Goal: Task Accomplishment & Management: Complete application form

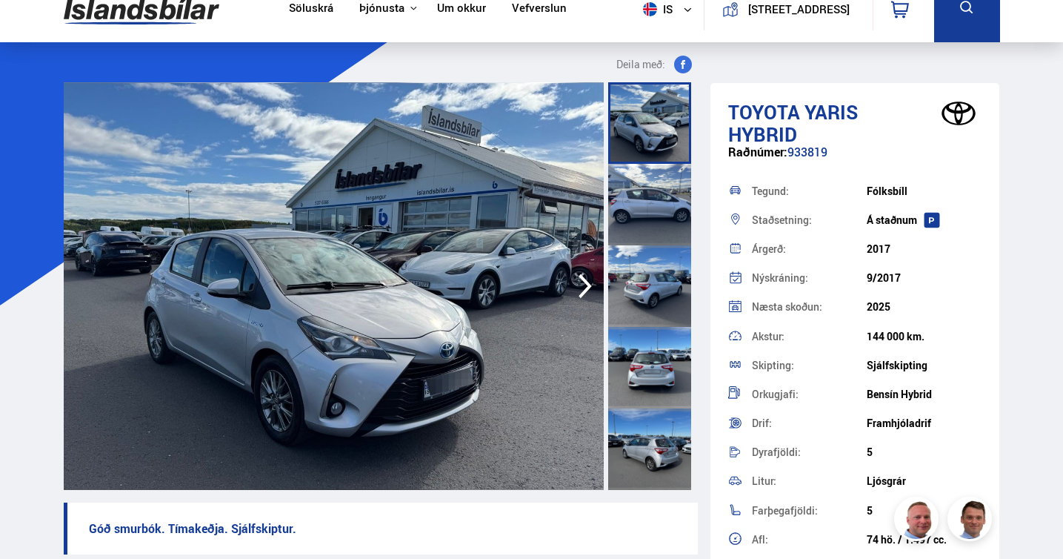
scroll to position [23, 0]
click at [575, 291] on icon "button" at bounding box center [585, 287] width 30 height 36
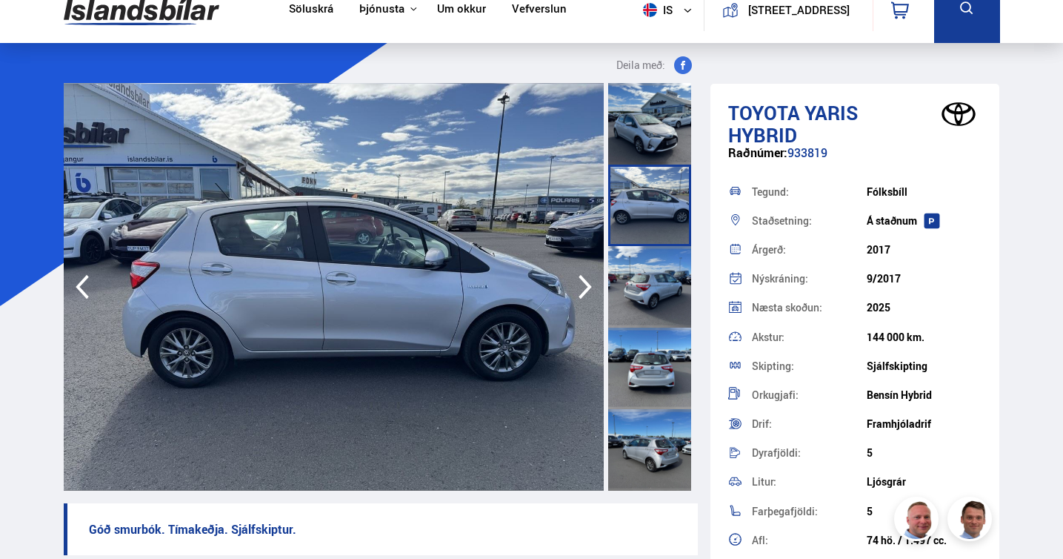
click at [575, 291] on icon "button" at bounding box center [585, 287] width 30 height 36
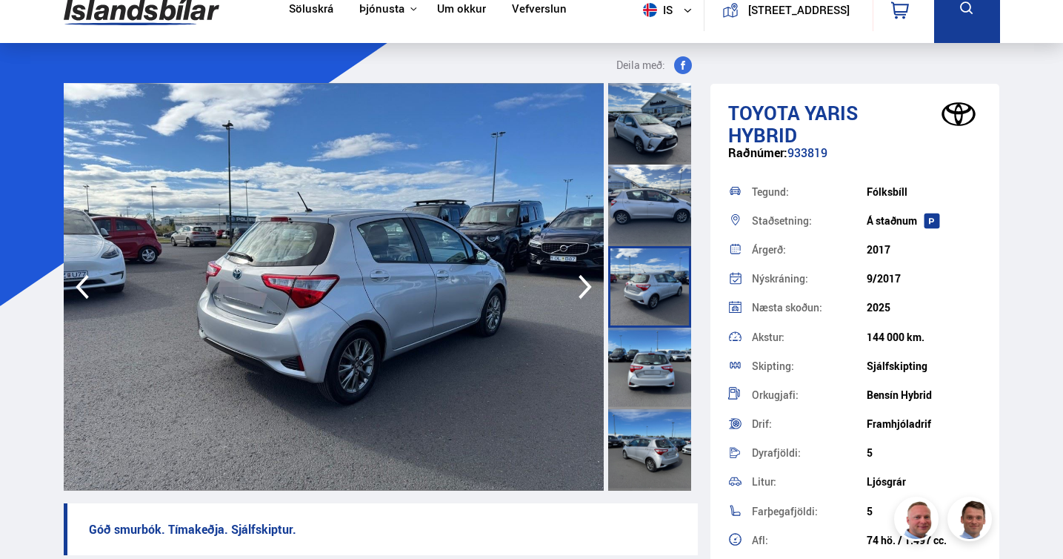
click at [575, 291] on icon "button" at bounding box center [585, 287] width 30 height 36
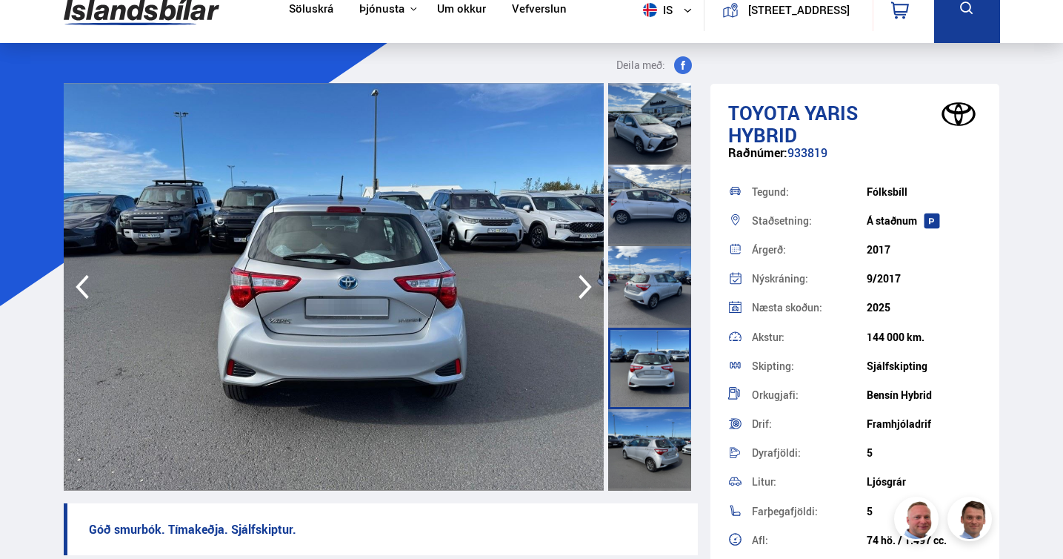
click at [575, 291] on icon "button" at bounding box center [585, 287] width 30 height 36
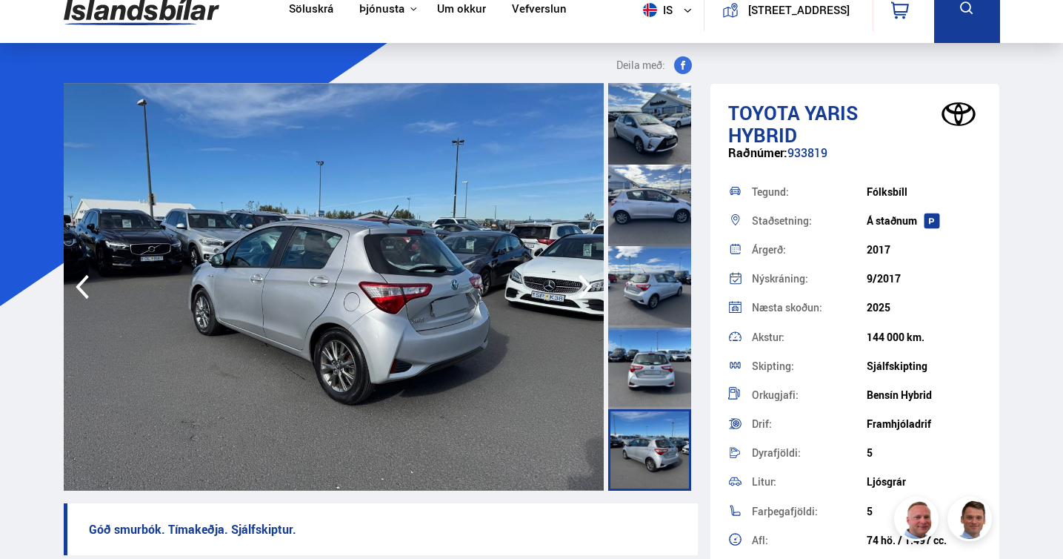
click at [575, 291] on icon "button" at bounding box center [585, 287] width 30 height 36
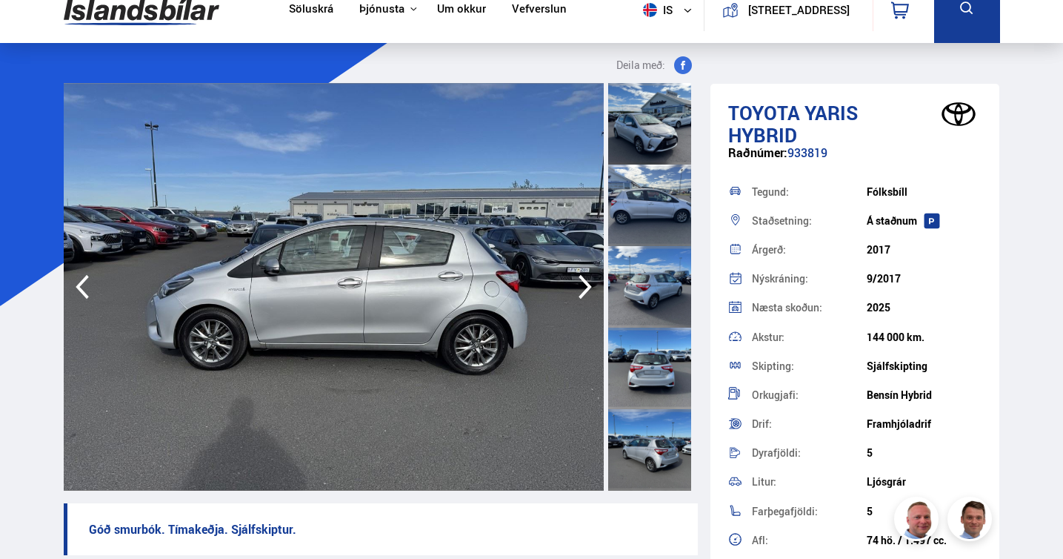
click at [575, 291] on icon "button" at bounding box center [585, 287] width 30 height 36
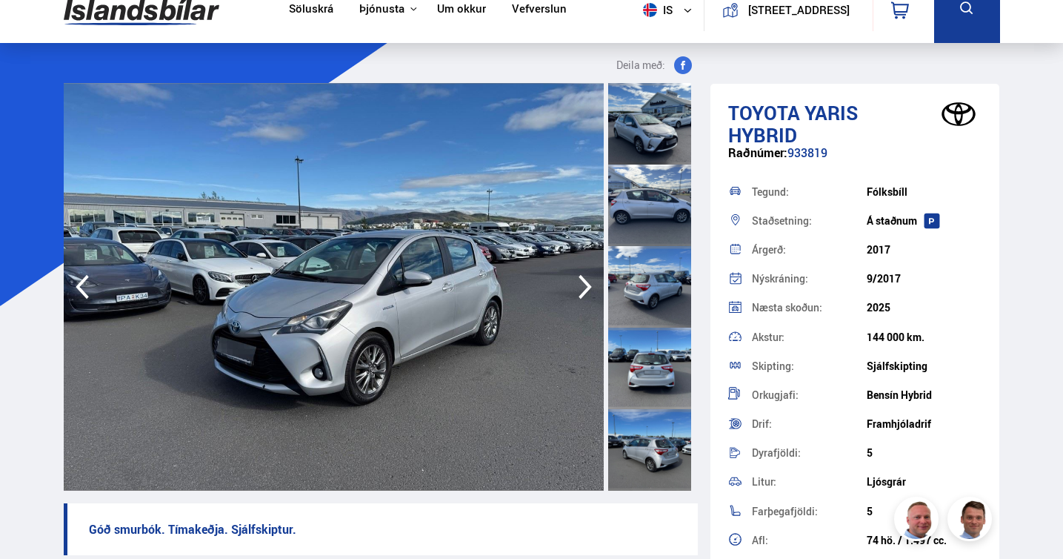
click at [575, 291] on icon "button" at bounding box center [585, 287] width 30 height 36
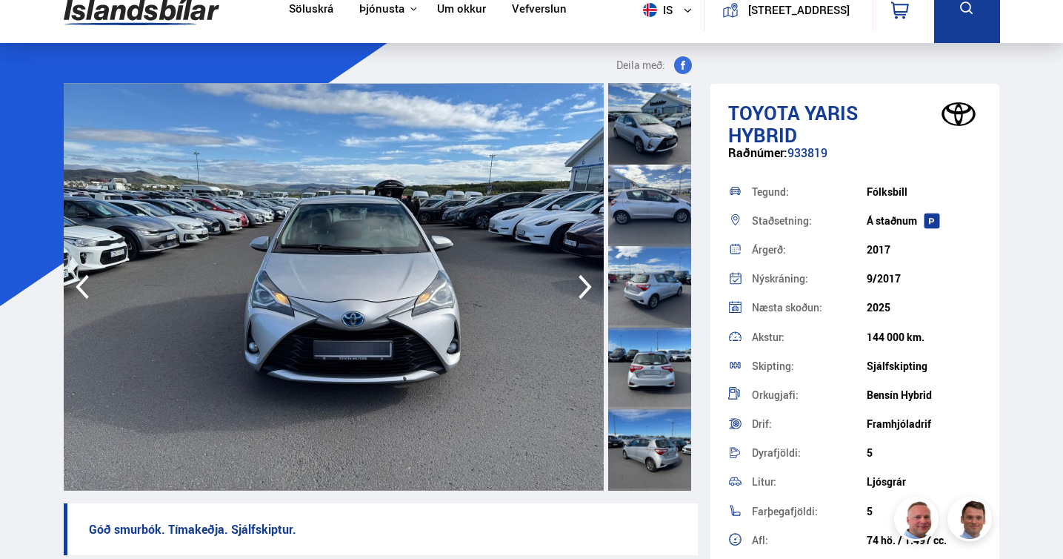
click at [575, 291] on icon "button" at bounding box center [585, 287] width 30 height 36
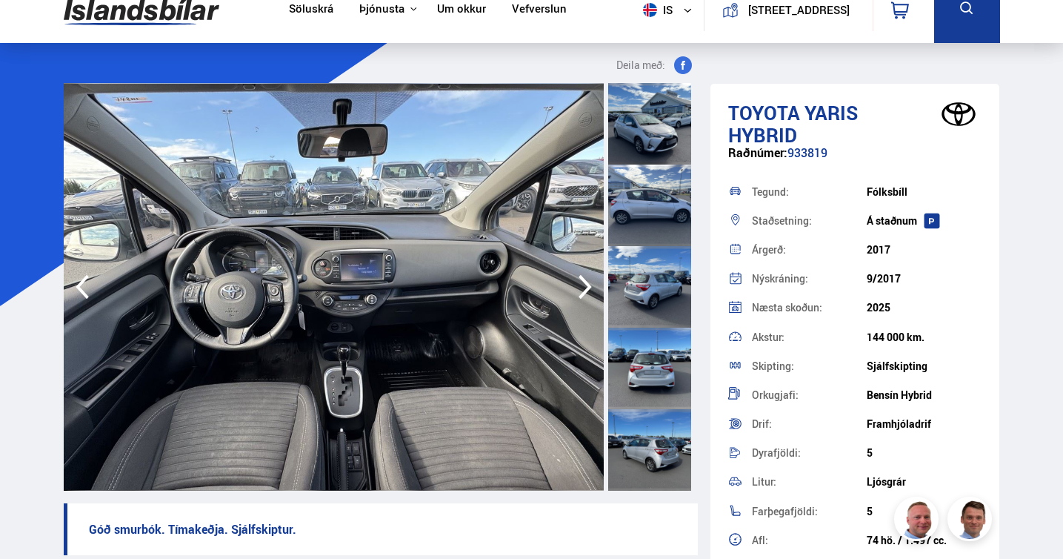
click at [575, 291] on icon "button" at bounding box center [585, 287] width 30 height 36
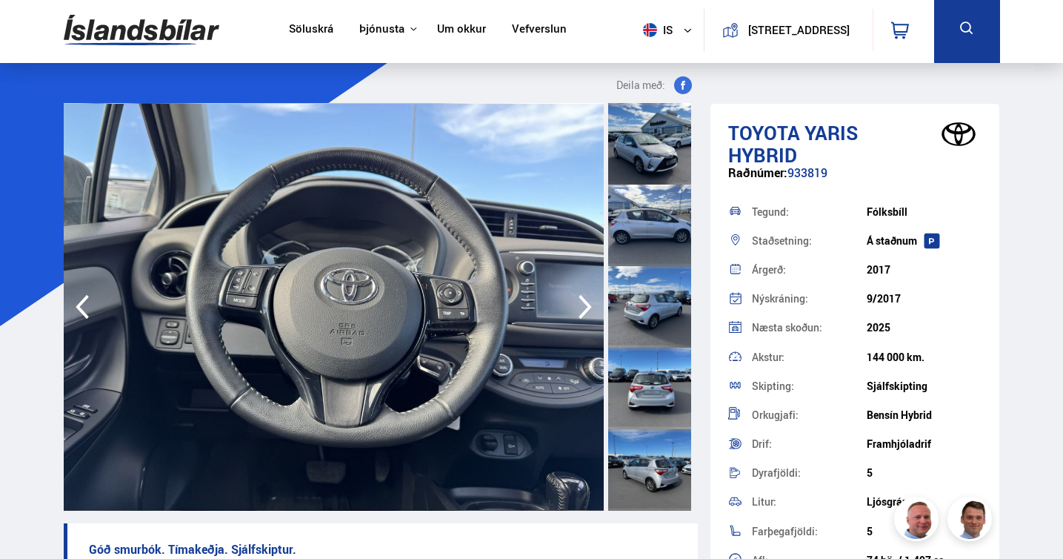
scroll to position [0, 0]
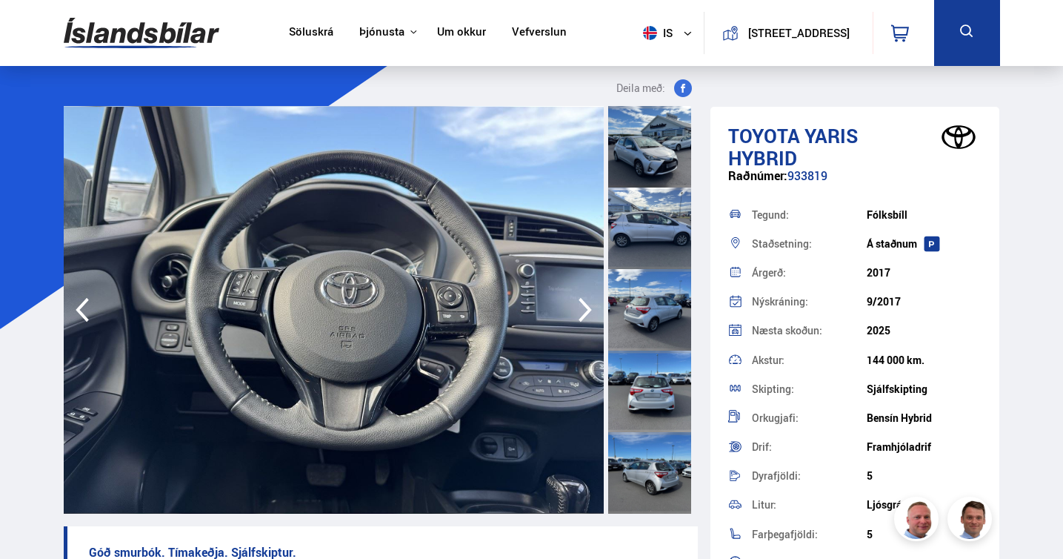
click at [778, 305] on div "Nýskráning:" at bounding box center [809, 301] width 115 height 10
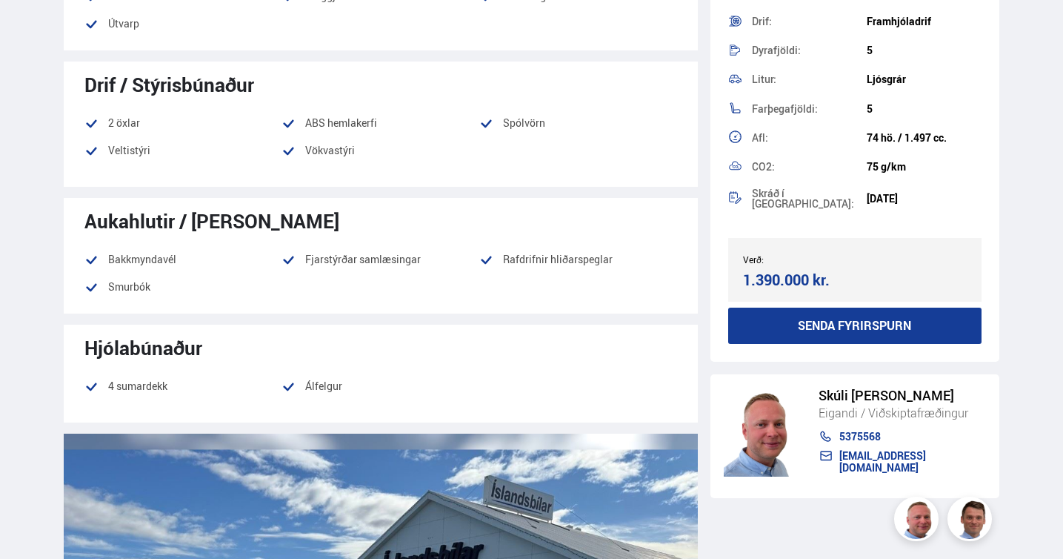
scroll to position [1059, 0]
